Goal: Navigation & Orientation: Find specific page/section

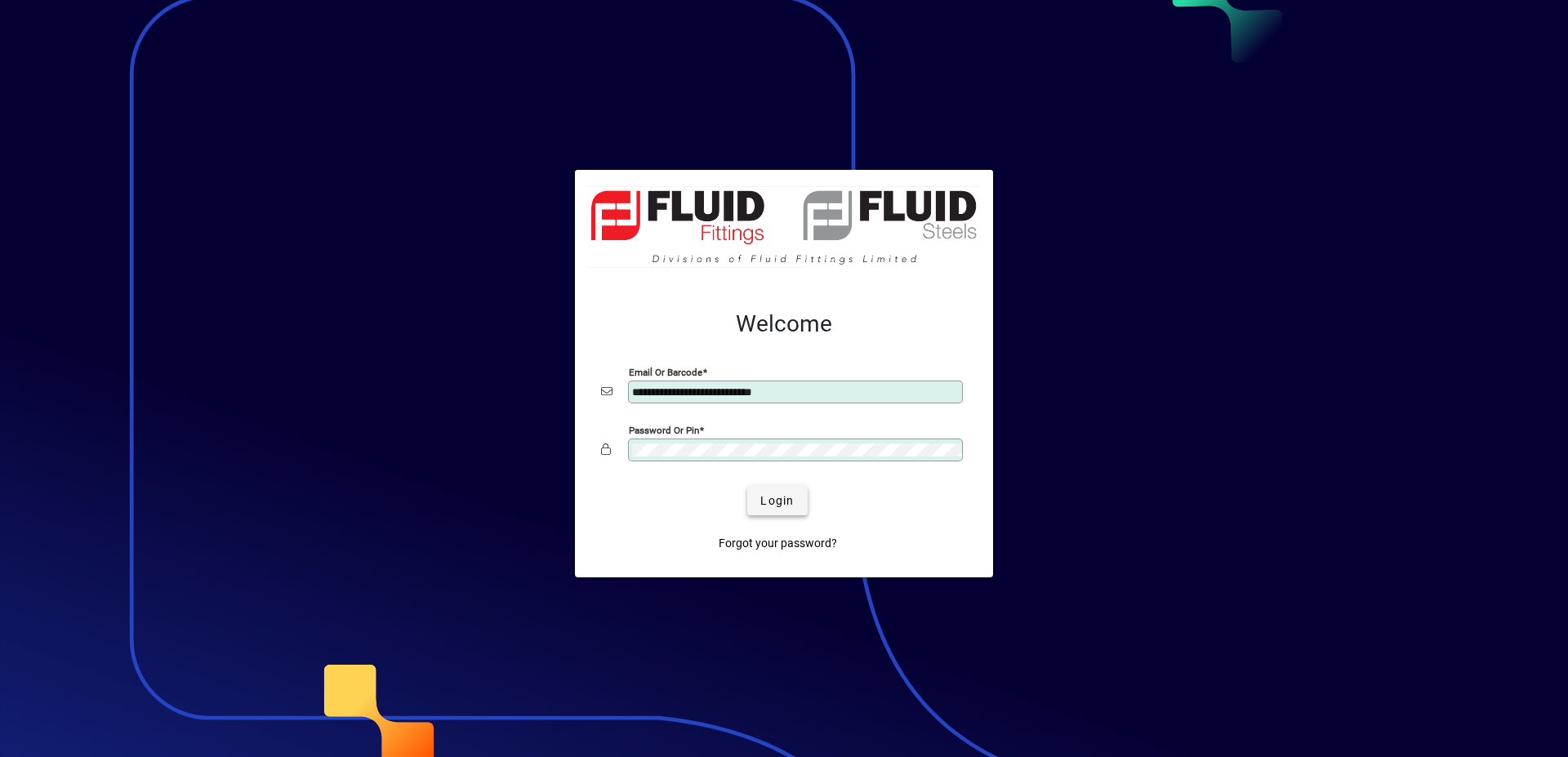
type input "**********"
click at [769, 498] on span "Login" at bounding box center [776, 501] width 34 height 17
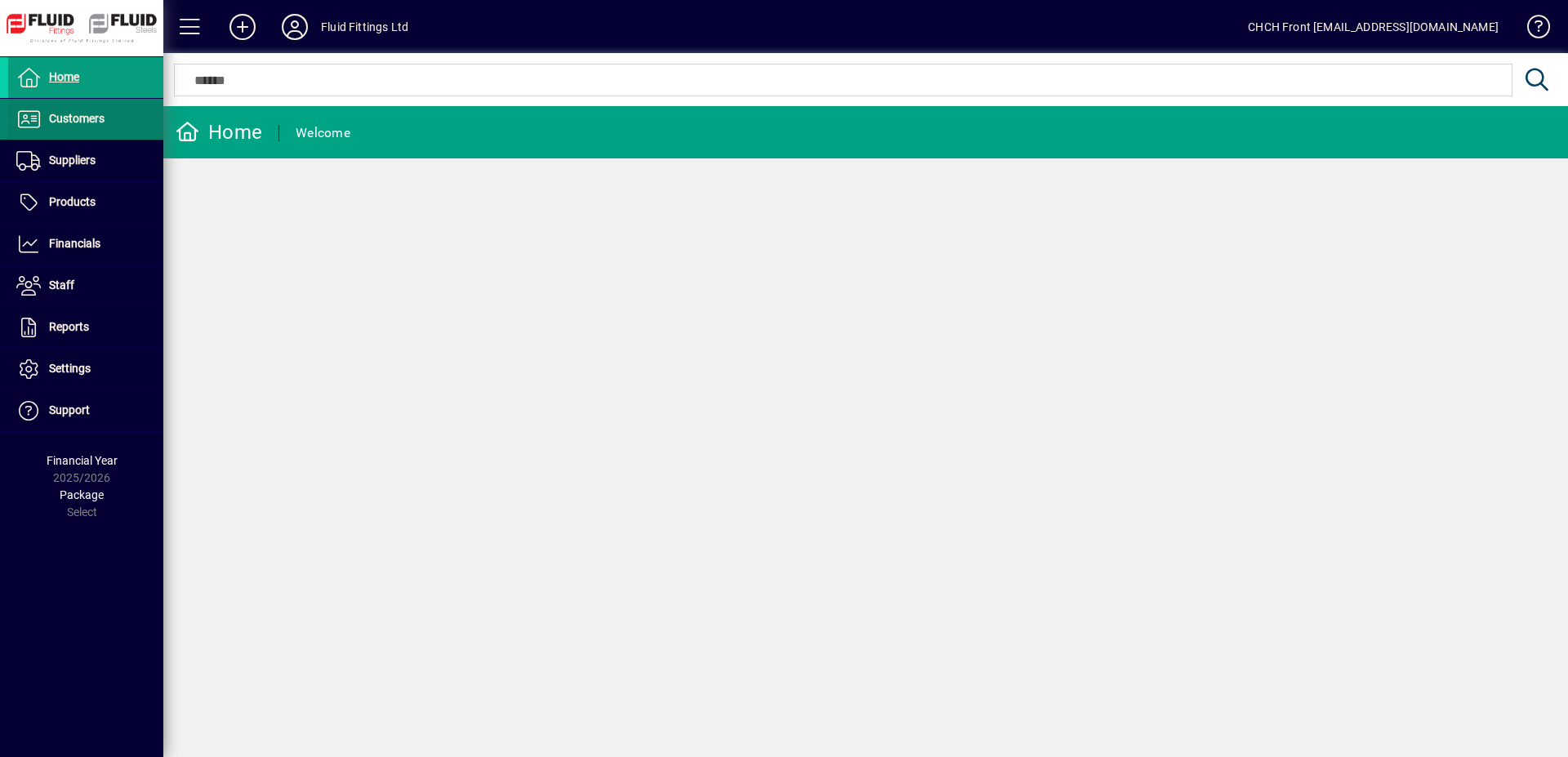
click at [97, 102] on span at bounding box center [86, 119] width 155 height 39
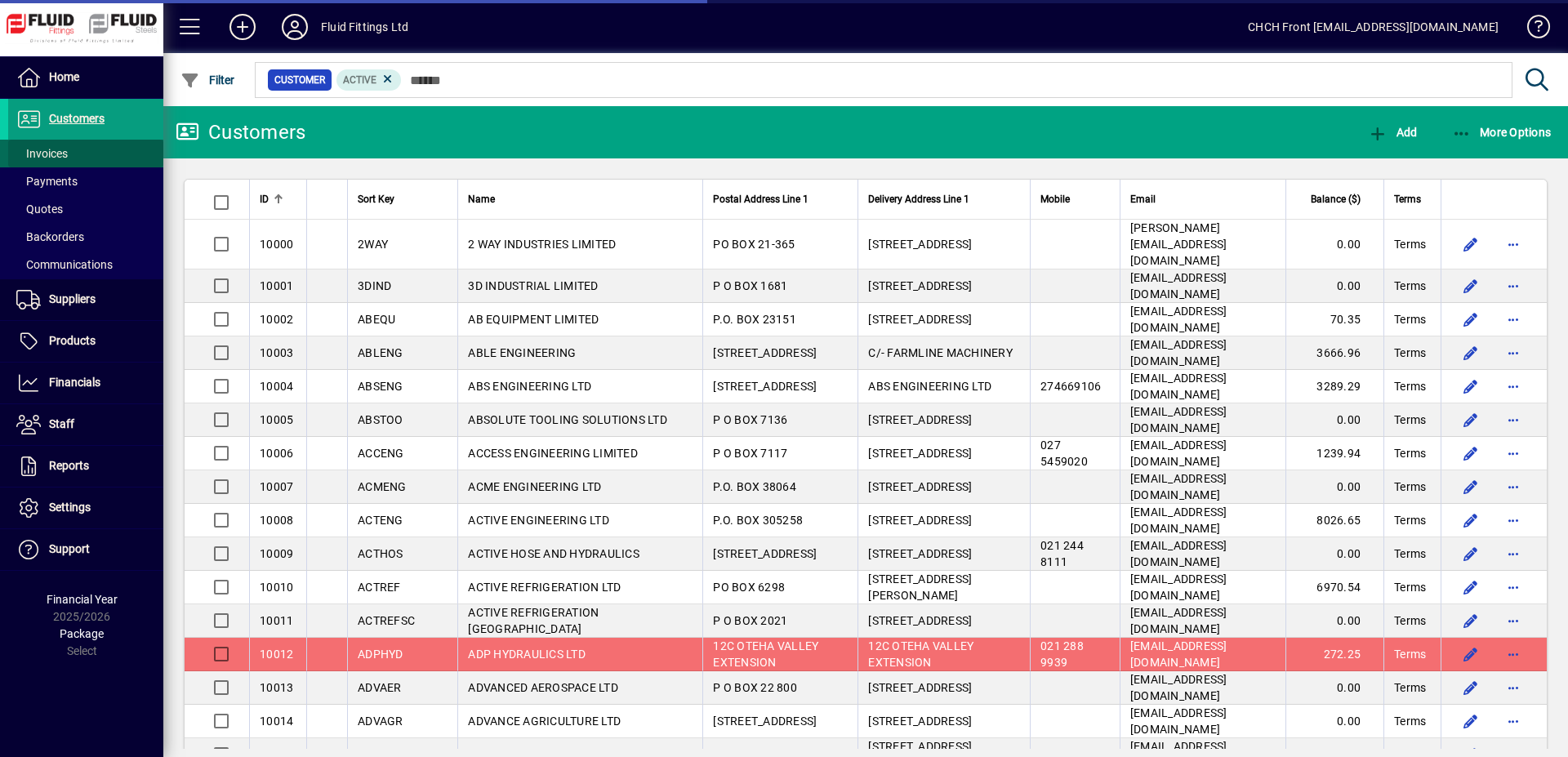
click at [84, 149] on span at bounding box center [86, 154] width 155 height 39
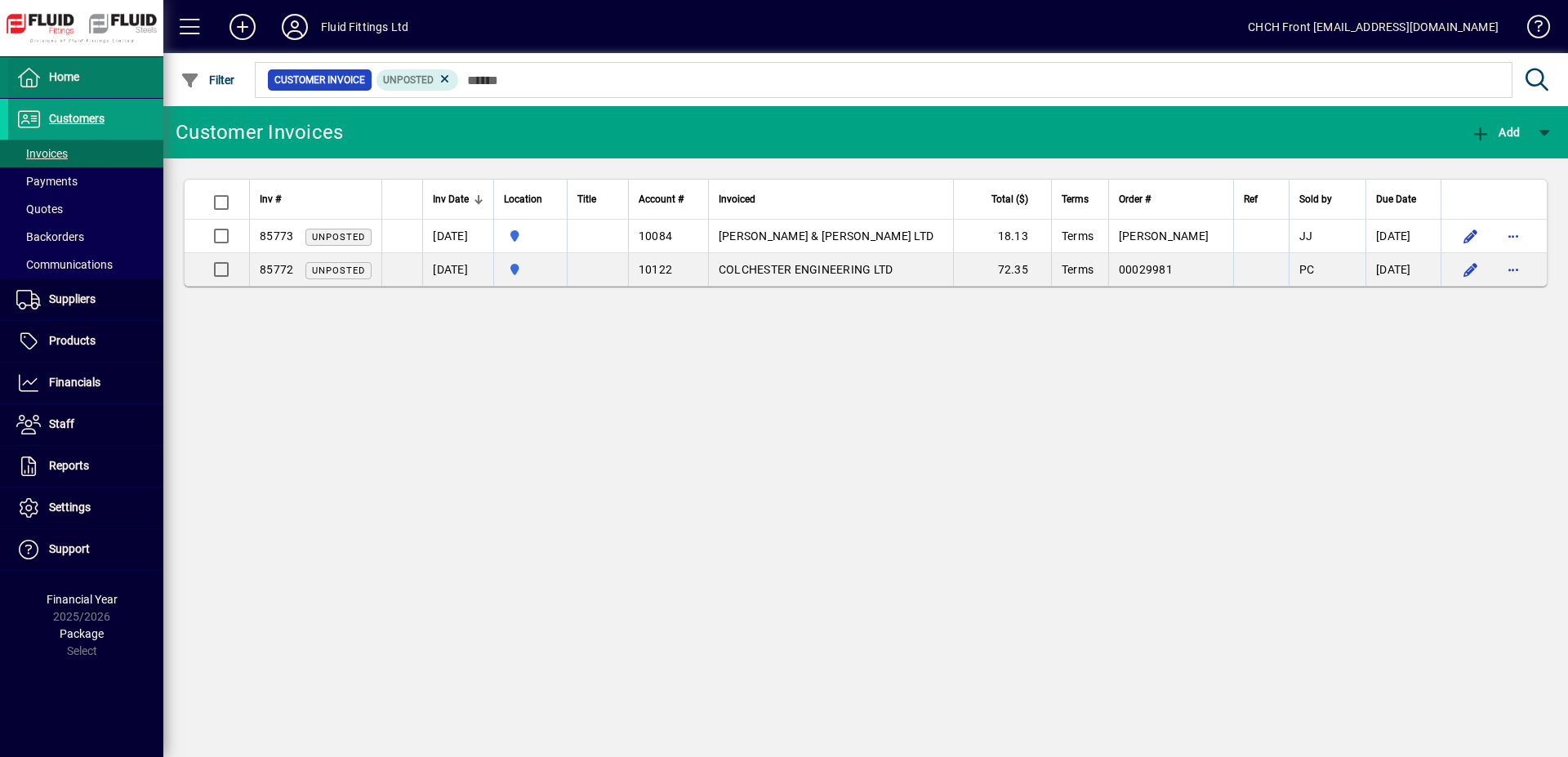
click at [111, 77] on span at bounding box center [86, 77] width 155 height 39
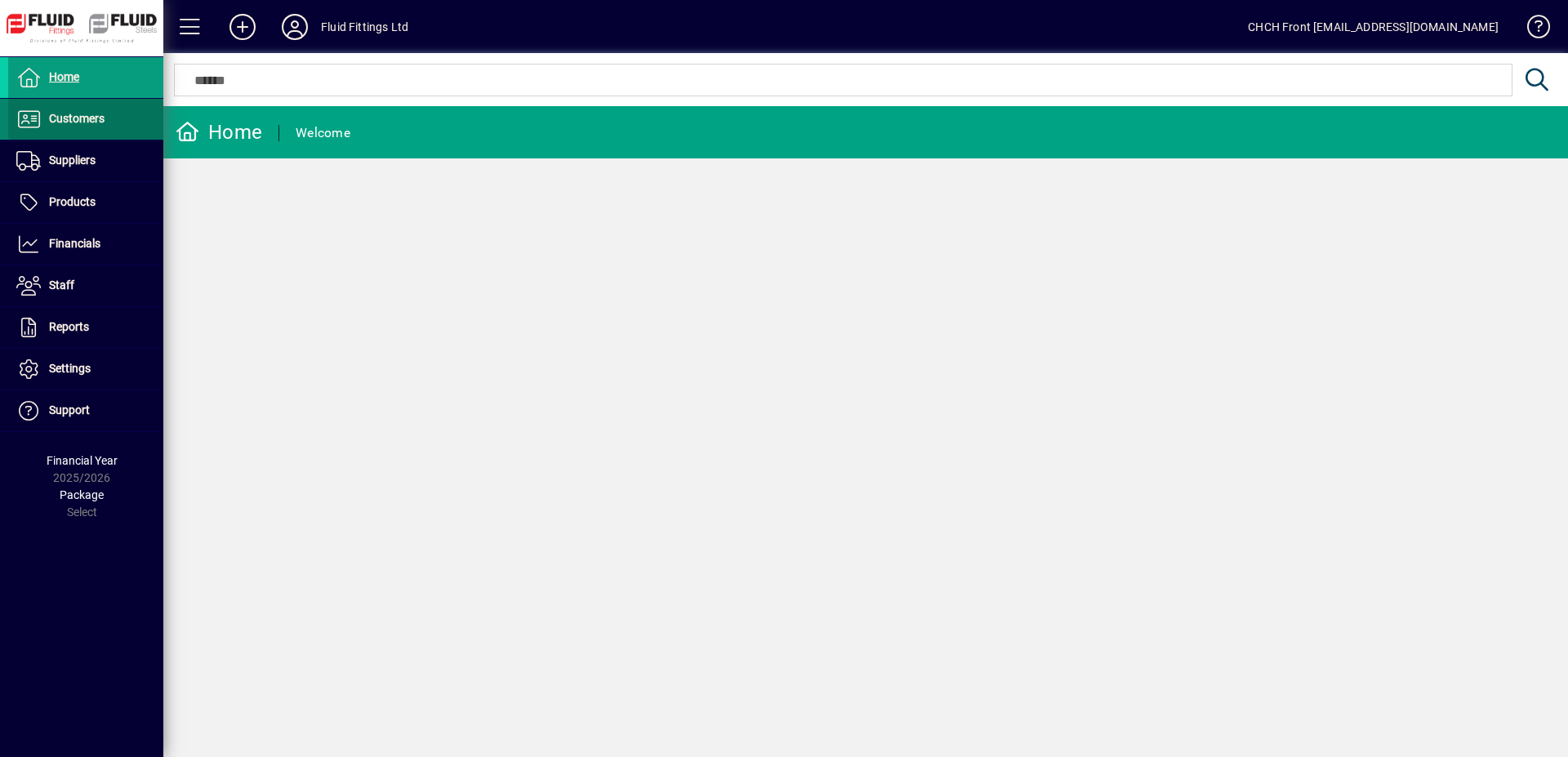
click at [141, 116] on span at bounding box center [86, 119] width 155 height 39
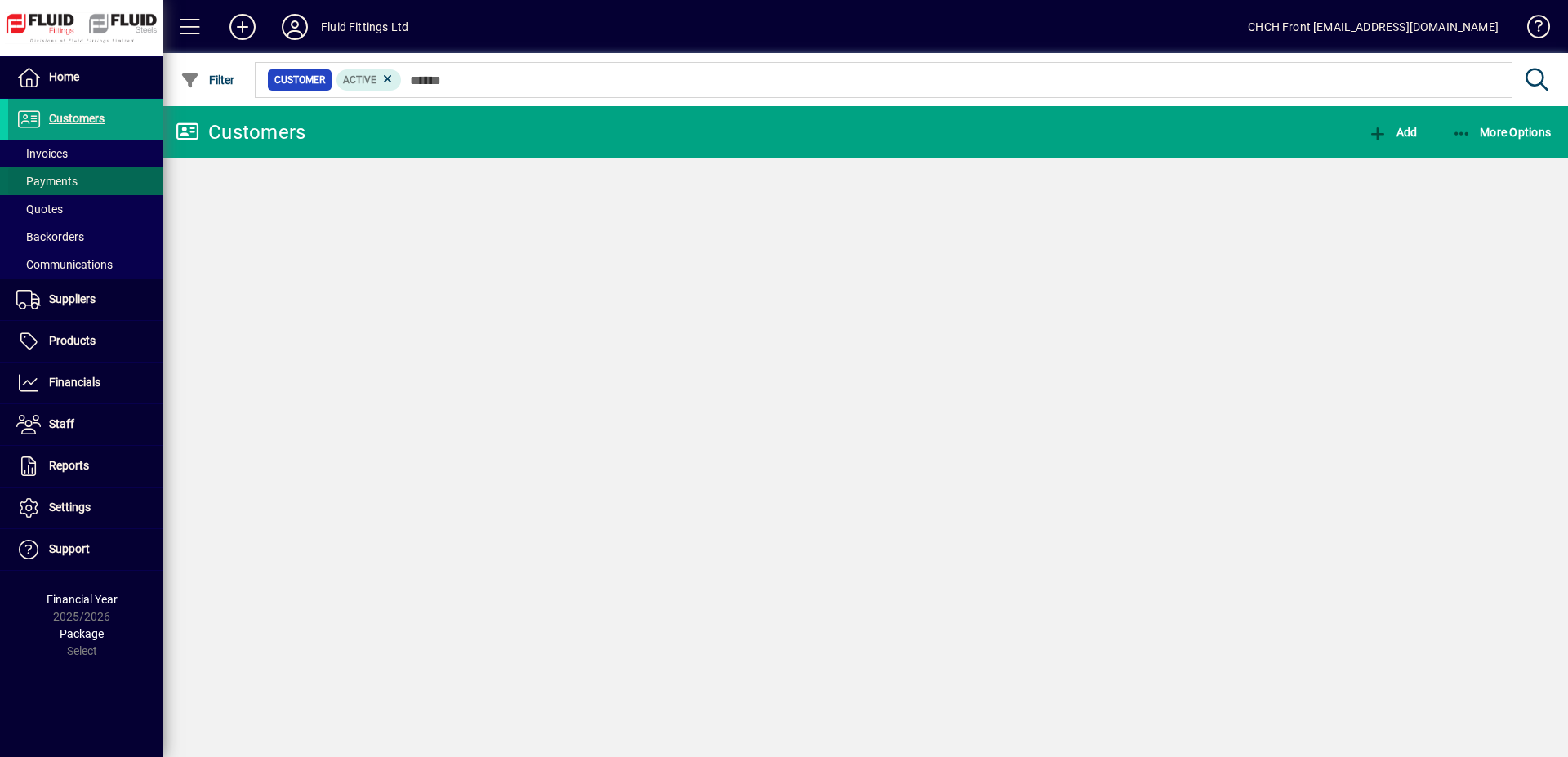
click at [74, 155] on span at bounding box center [86, 154] width 155 height 39
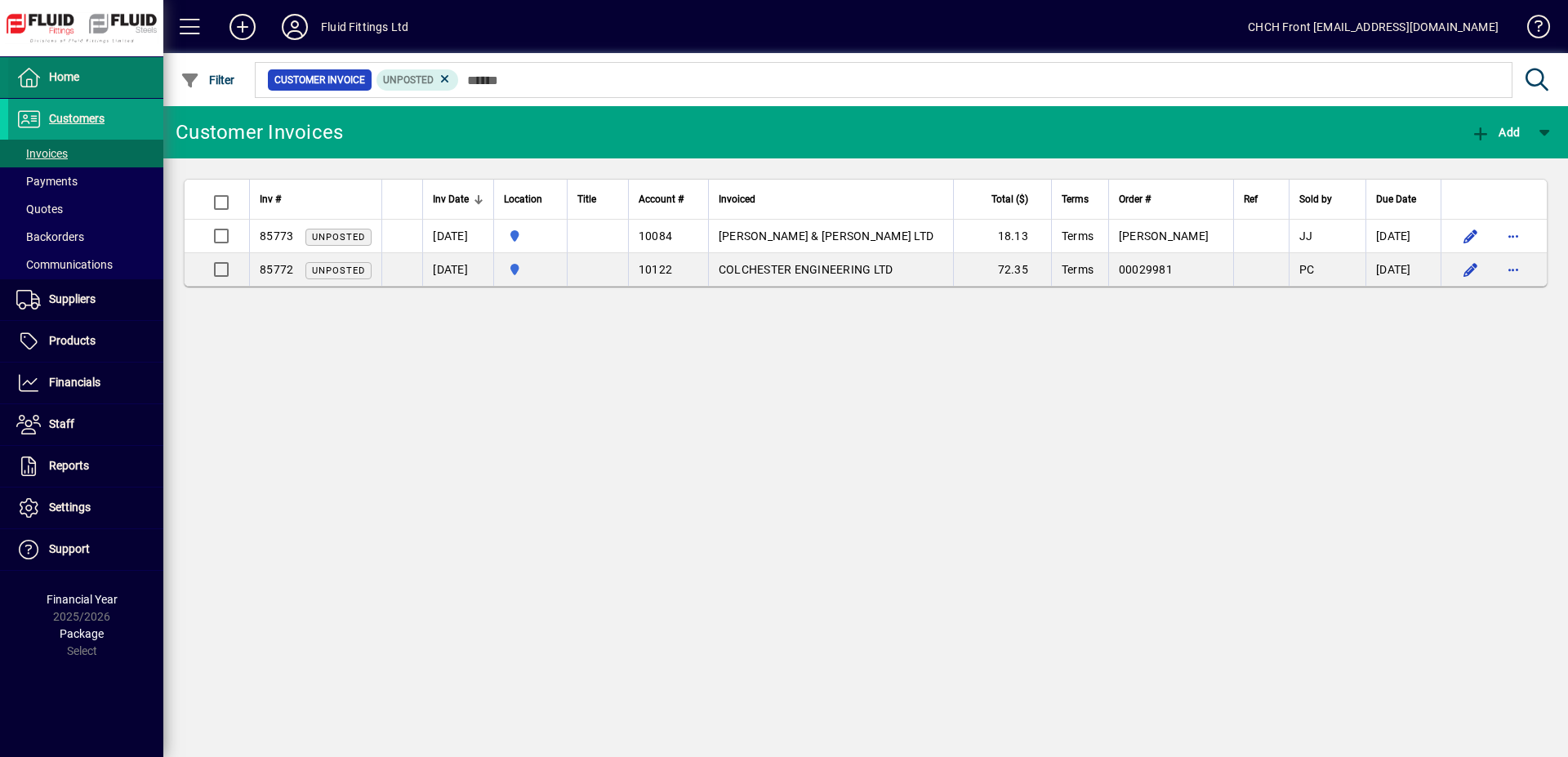
click at [98, 65] on span at bounding box center [86, 77] width 155 height 39
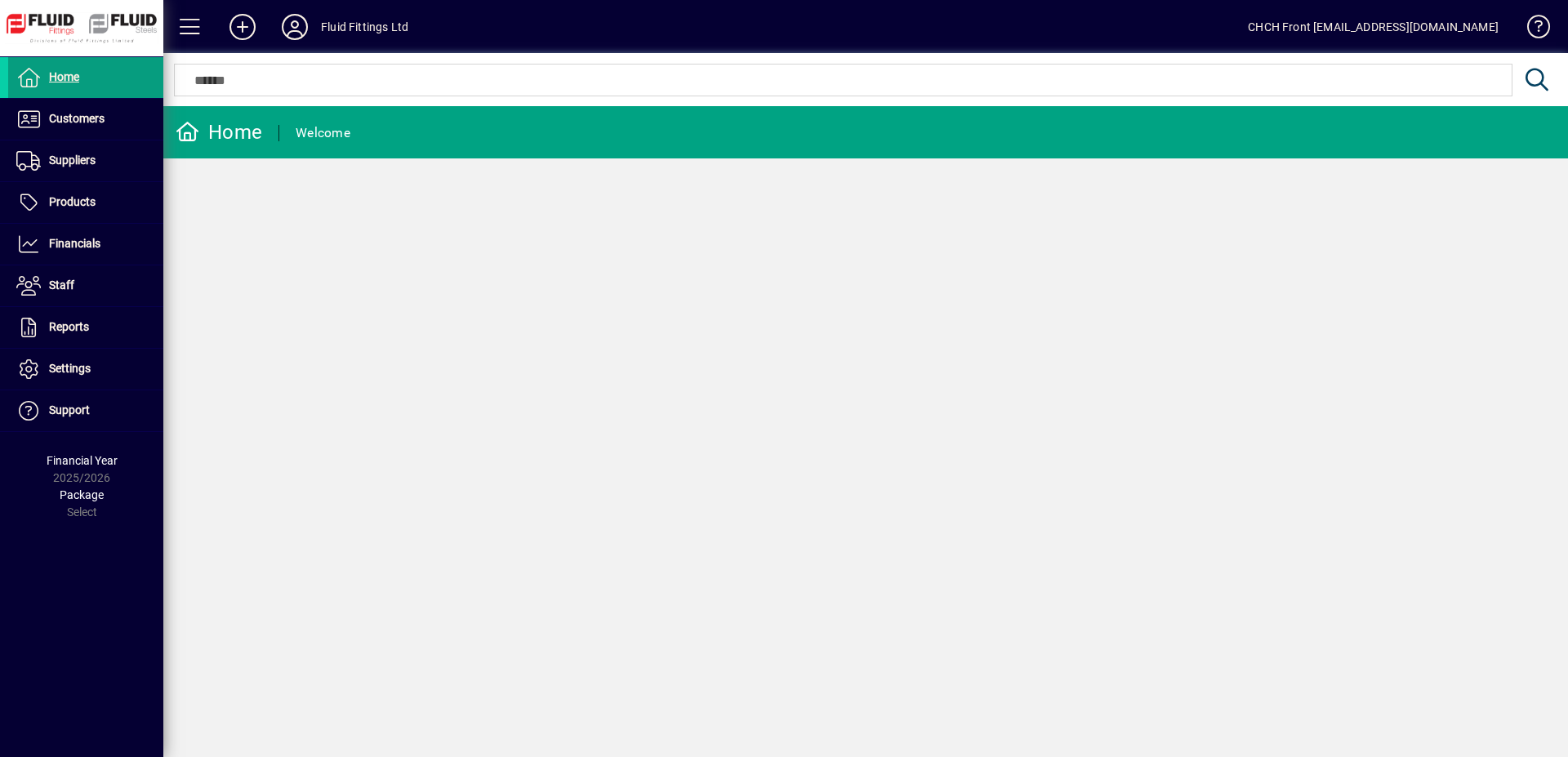
click at [488, 135] on mat-toolbar-row "Home Welcome" at bounding box center [866, 132] width 1405 height 52
